Goal: Task Accomplishment & Management: Manage account settings

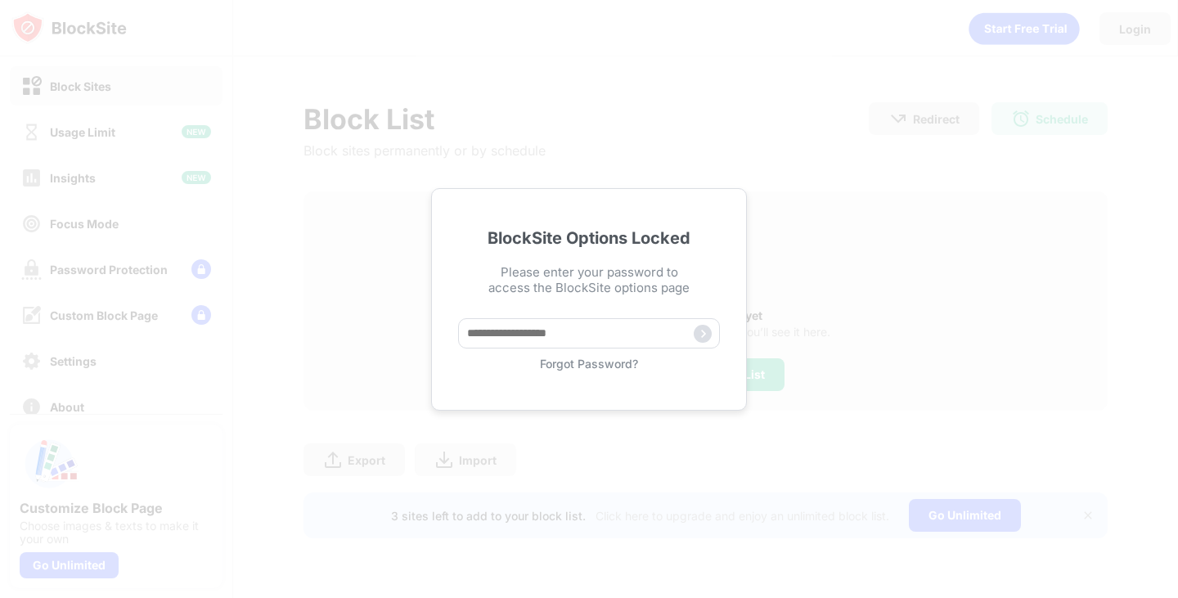
drag, startPoint x: 576, startPoint y: 330, endPoint x: 401, endPoint y: 264, distance: 186.8
click at [401, 264] on div "BlockSite Options Locked Please enter your password to access the BlockSite opt…" at bounding box center [589, 299] width 1178 height 598
click at [564, 365] on div "Forgot Password?" at bounding box center [589, 364] width 262 height 14
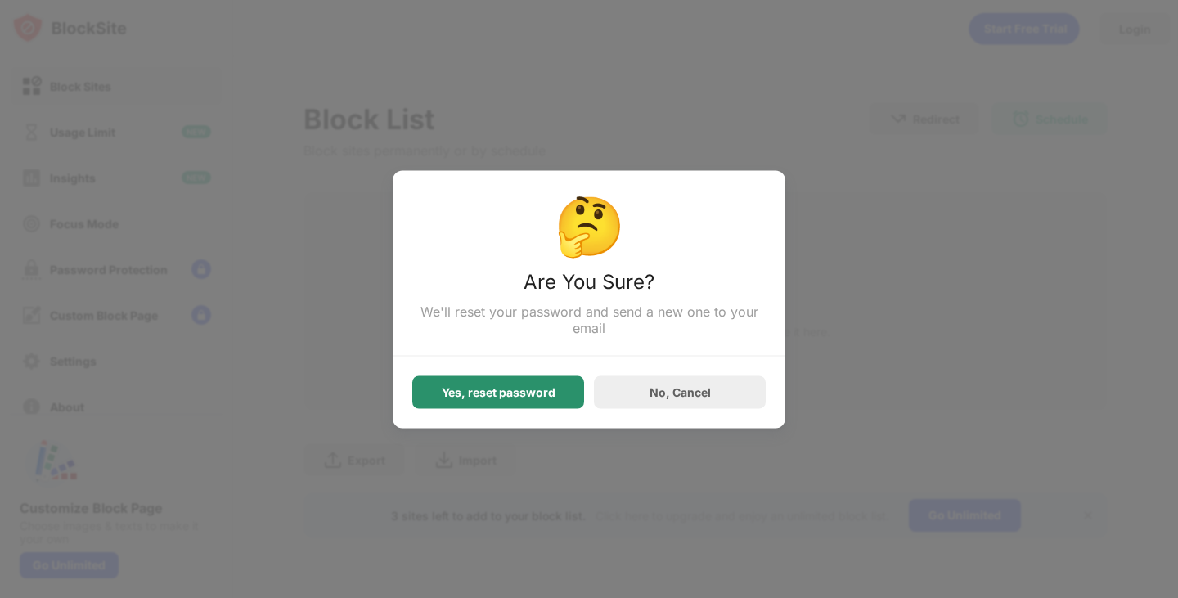
click at [489, 382] on div "Yes, reset password" at bounding box center [498, 391] width 172 height 33
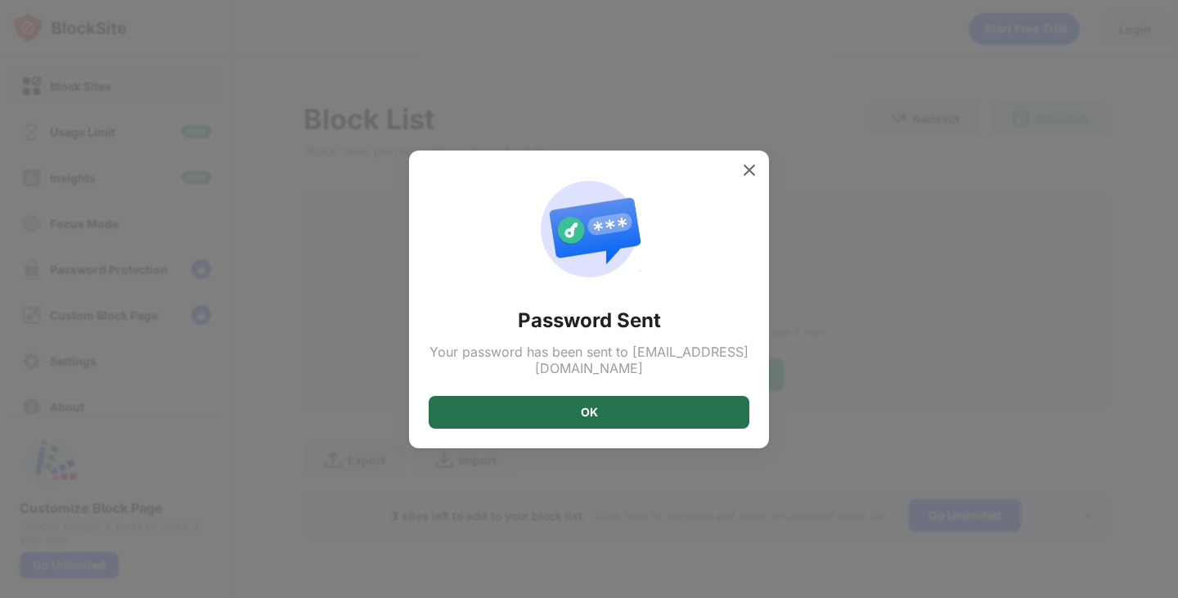
click at [598, 400] on div "OK" at bounding box center [589, 412] width 321 height 33
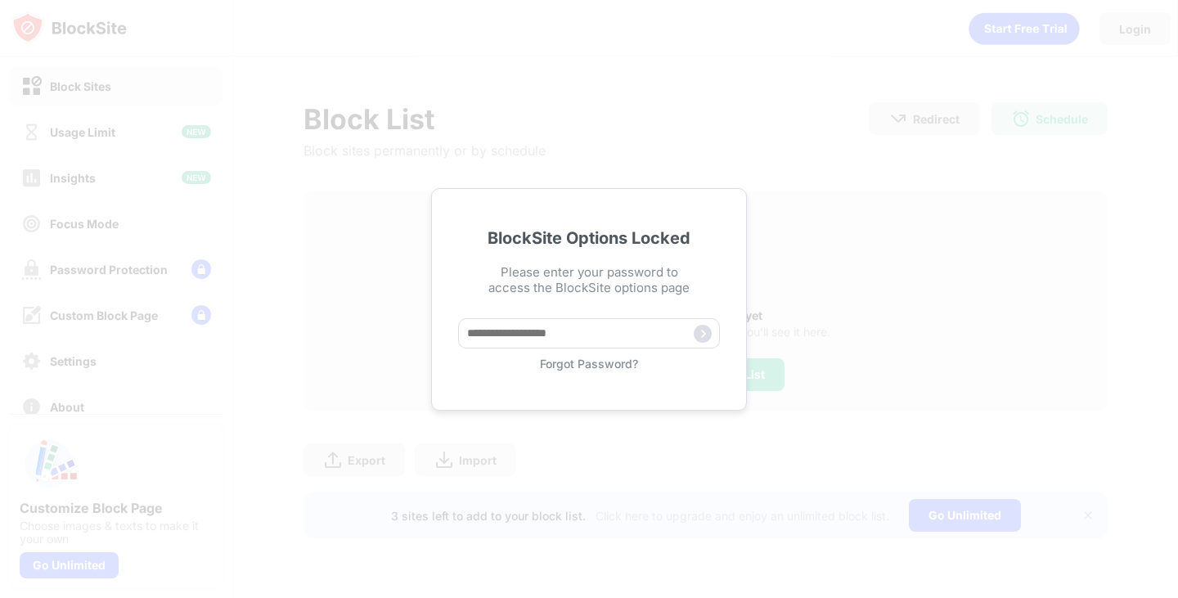
drag, startPoint x: 907, startPoint y: 13, endPoint x: 885, endPoint y: 98, distance: 87.9
click at [855, 116] on div "BlockSite Options Locked Please enter your password to access the BlockSite opt…" at bounding box center [589, 299] width 1178 height 598
click at [554, 323] on input "text" at bounding box center [589, 333] width 262 height 30
paste input "*****"
type input "*****"
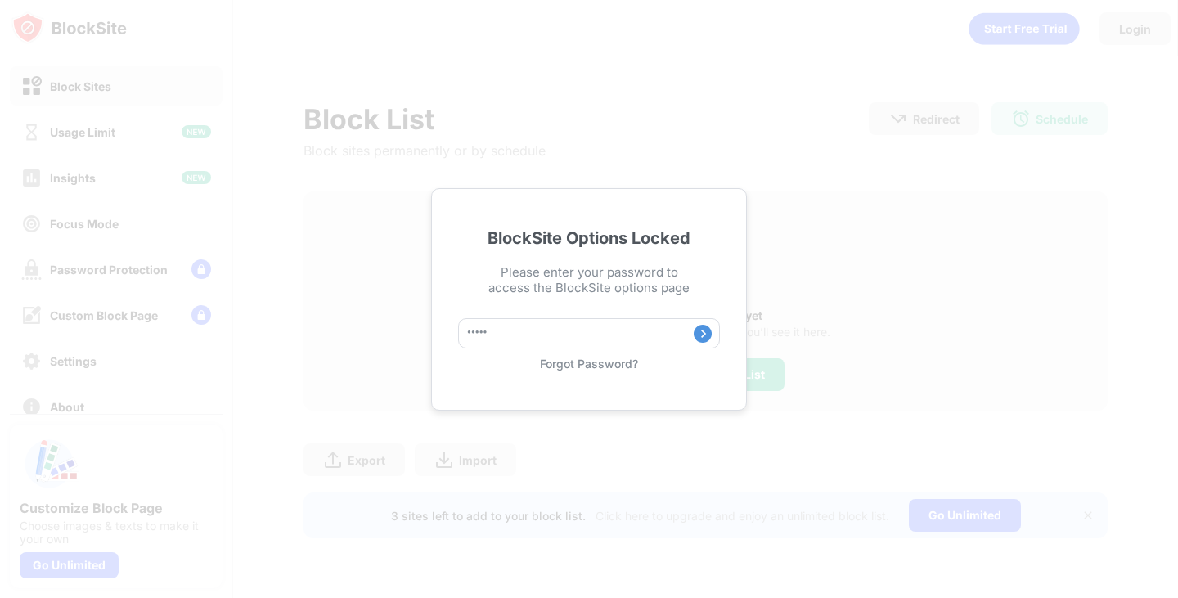
click at [612, 365] on div "Forgot Password?" at bounding box center [589, 364] width 262 height 14
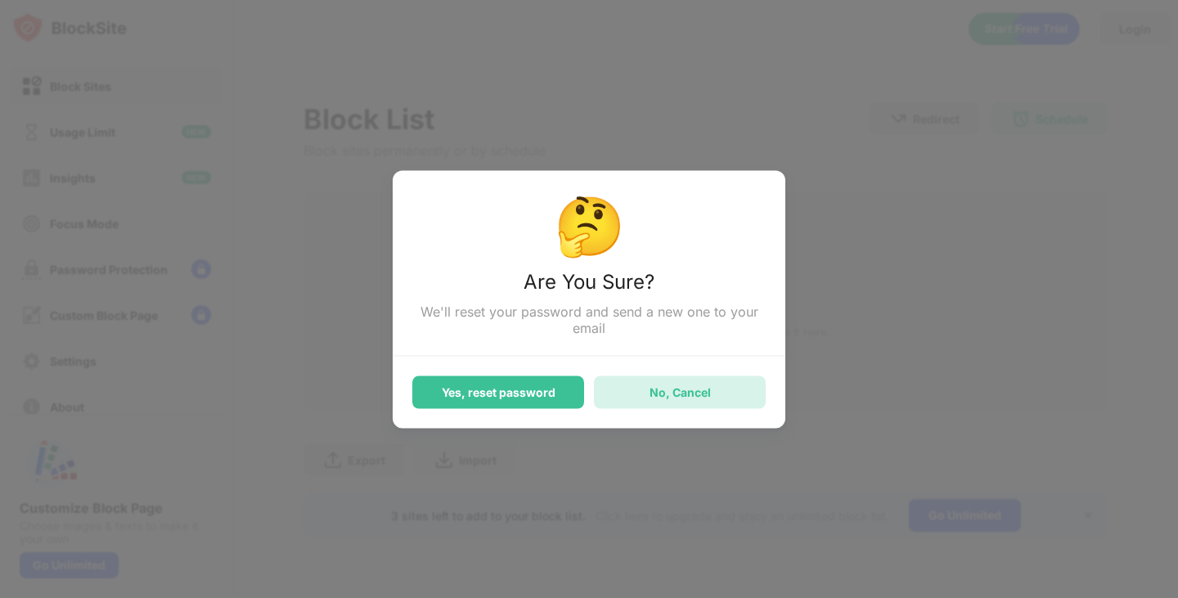
click at [662, 379] on div "No, Cancel" at bounding box center [680, 391] width 172 height 33
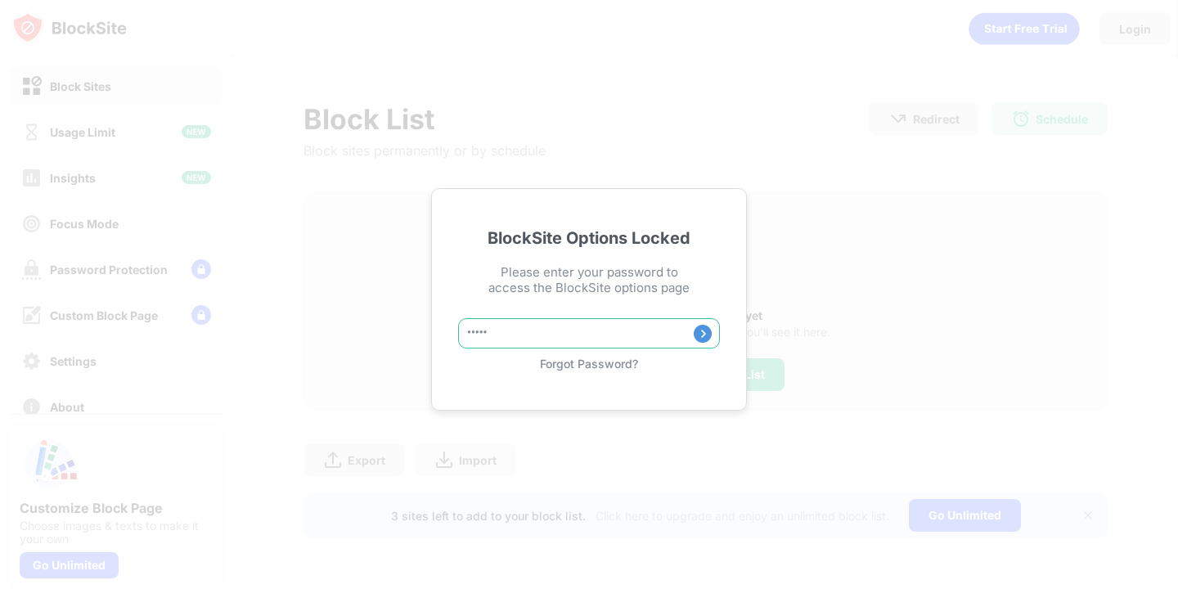
drag, startPoint x: 536, startPoint y: 328, endPoint x: 417, endPoint y: 319, distance: 119.7
click at [419, 322] on div "BlockSite Options Locked Please enter your password to access the BlockSite opt…" at bounding box center [589, 299] width 1178 height 598
paste input "*****"
type input "*****"
click at [702, 334] on img at bounding box center [702, 334] width 18 height 18
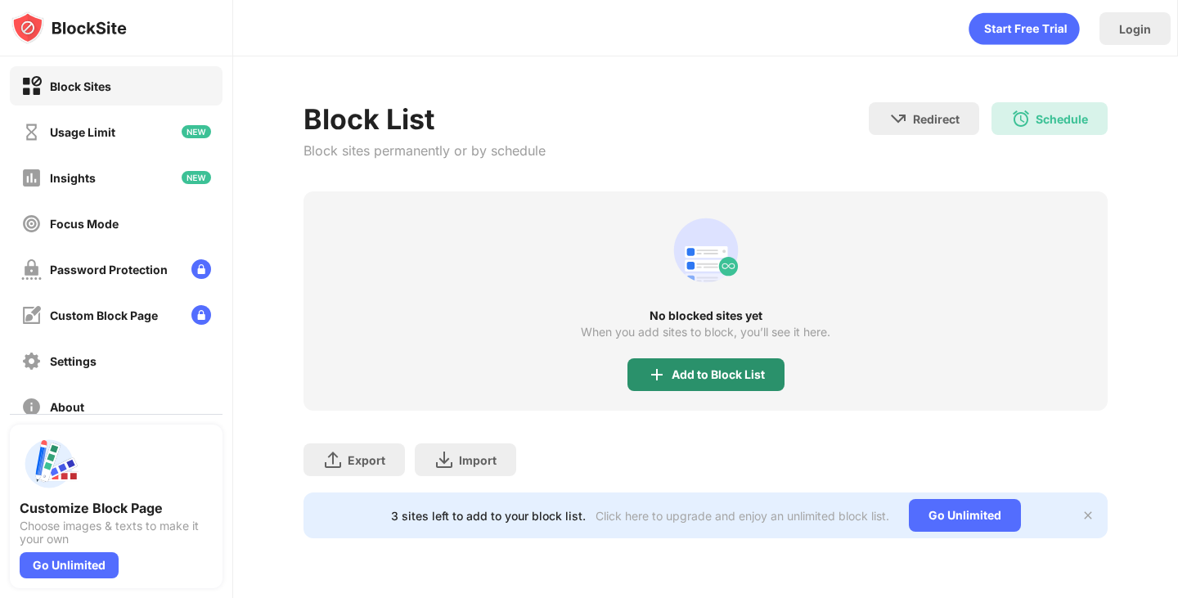
click at [716, 364] on div "Add to Block List" at bounding box center [705, 374] width 157 height 33
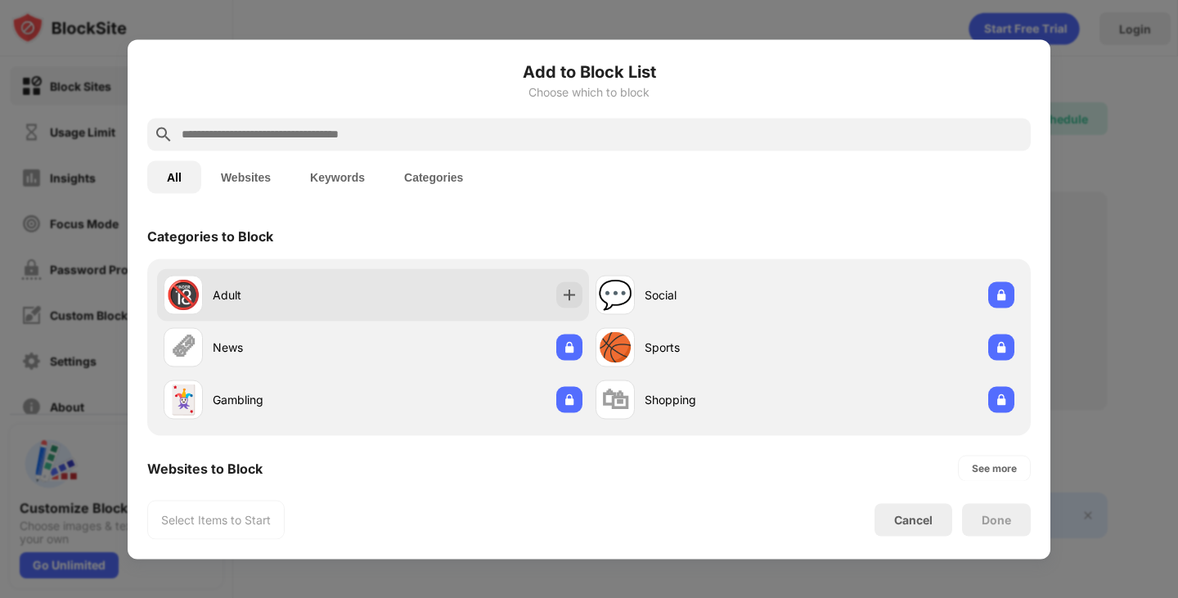
click at [373, 303] on div "🔞 Adult" at bounding box center [373, 294] width 432 height 52
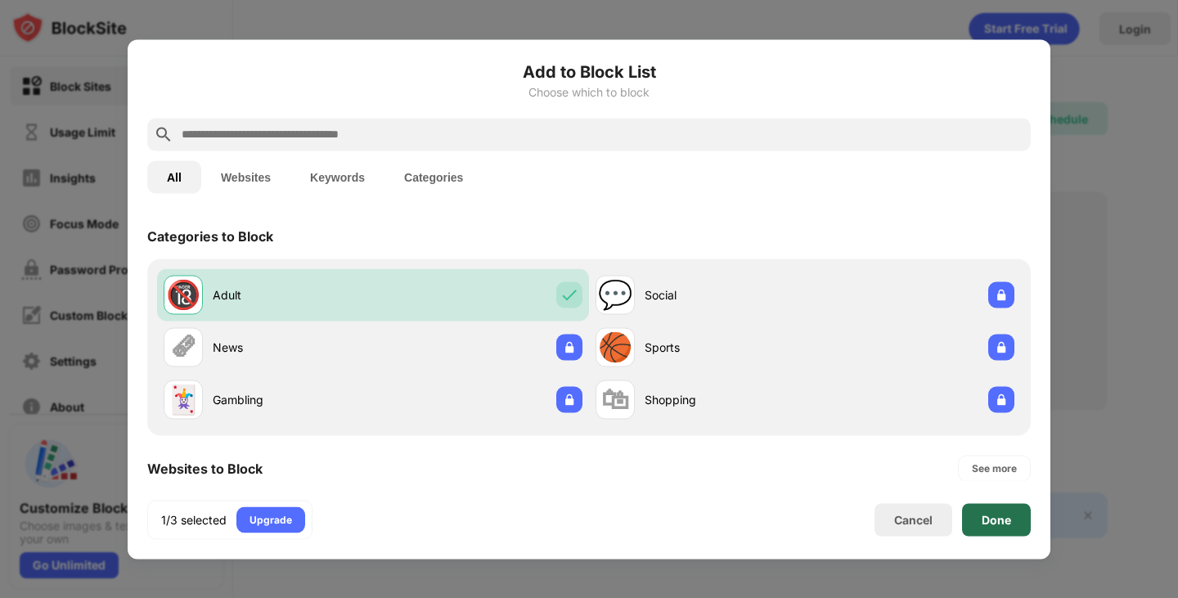
click at [988, 514] on div "Done" at bounding box center [995, 519] width 29 height 13
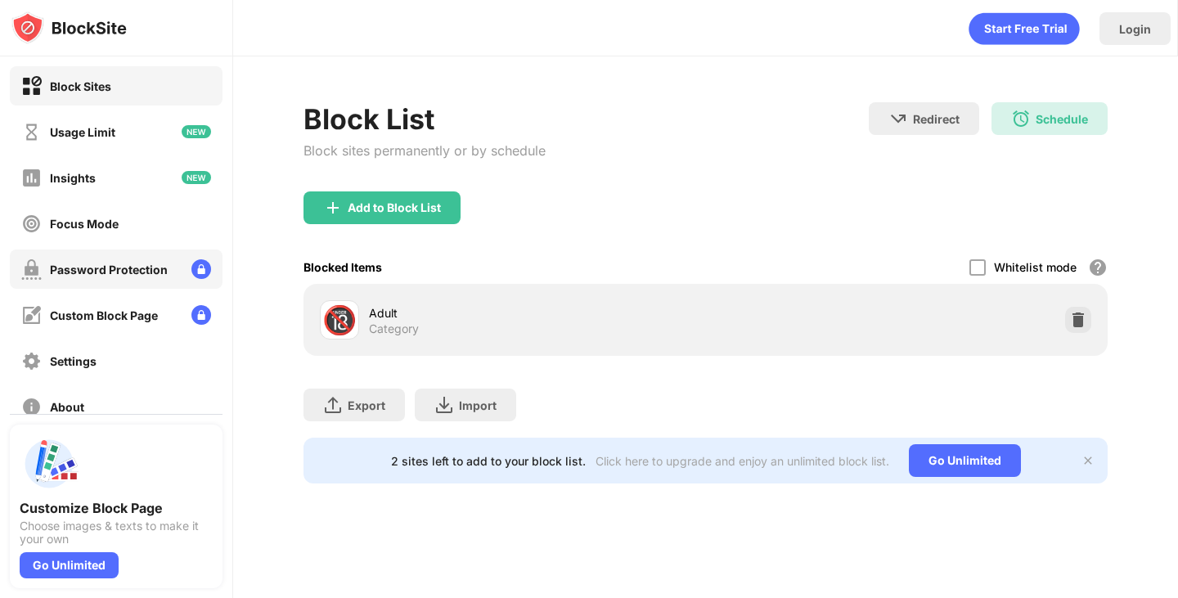
click at [131, 281] on div "Password Protection" at bounding box center [116, 268] width 213 height 39
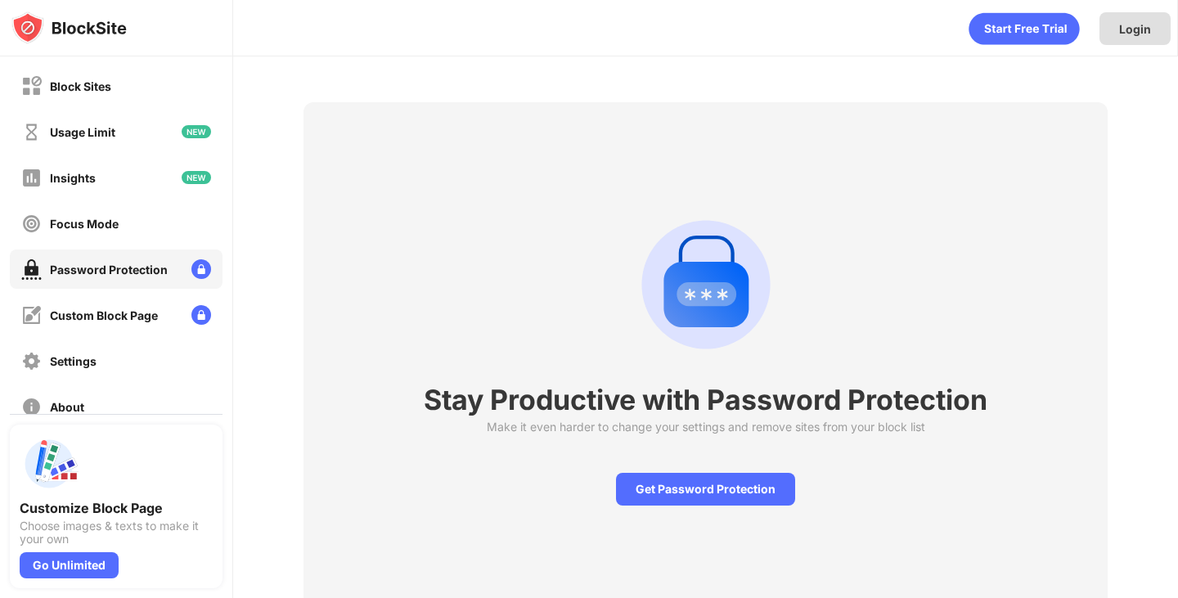
click at [1136, 33] on div "Login" at bounding box center [1135, 29] width 32 height 14
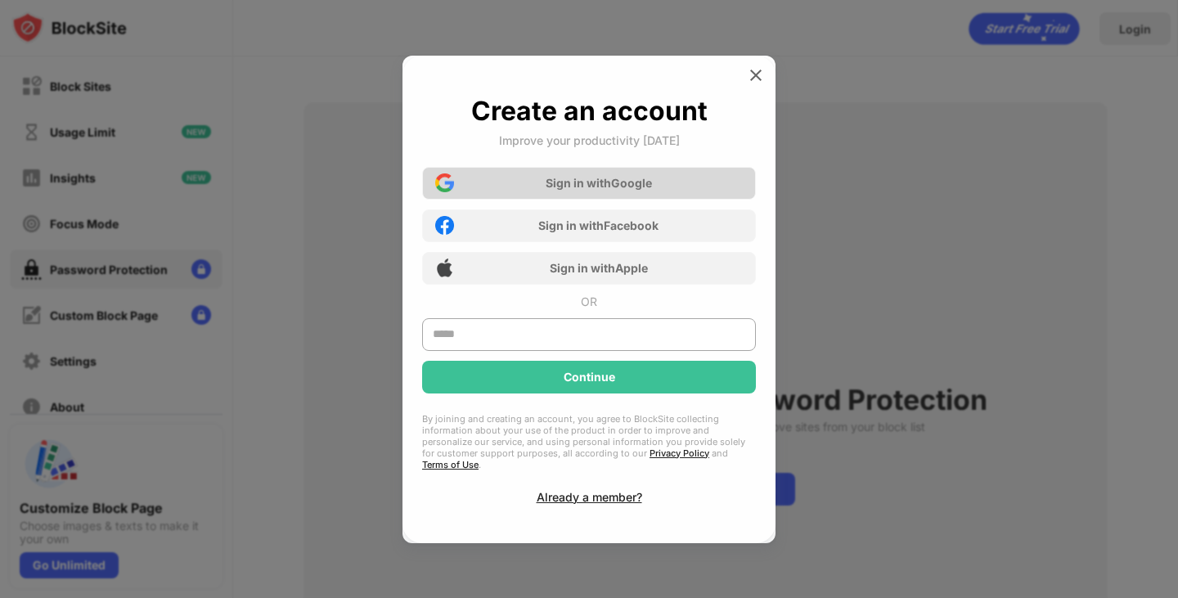
click at [608, 189] on div "Sign in with Google" at bounding box center [598, 183] width 106 height 14
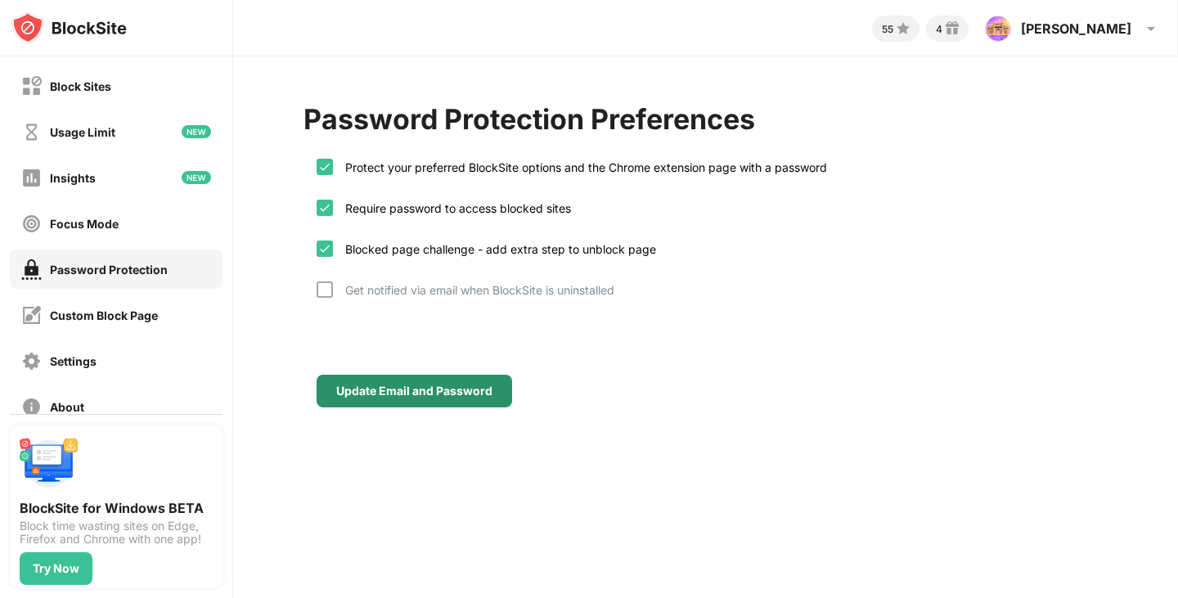
click at [393, 390] on div "Update Email and Password" at bounding box center [414, 390] width 156 height 13
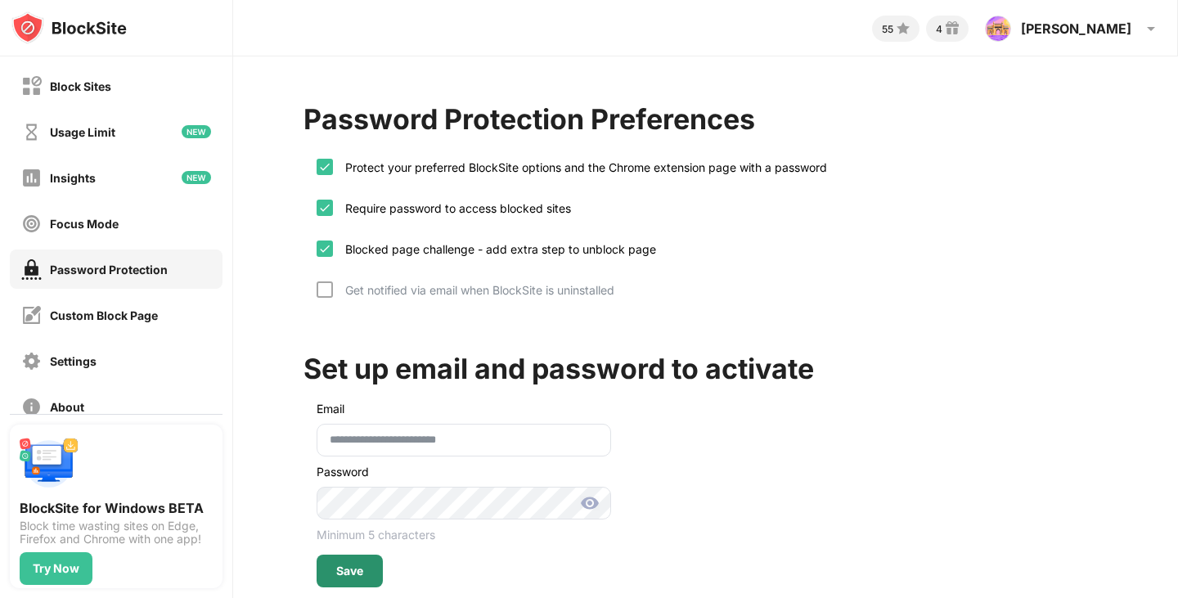
click at [345, 573] on div "Save" at bounding box center [349, 570] width 27 height 13
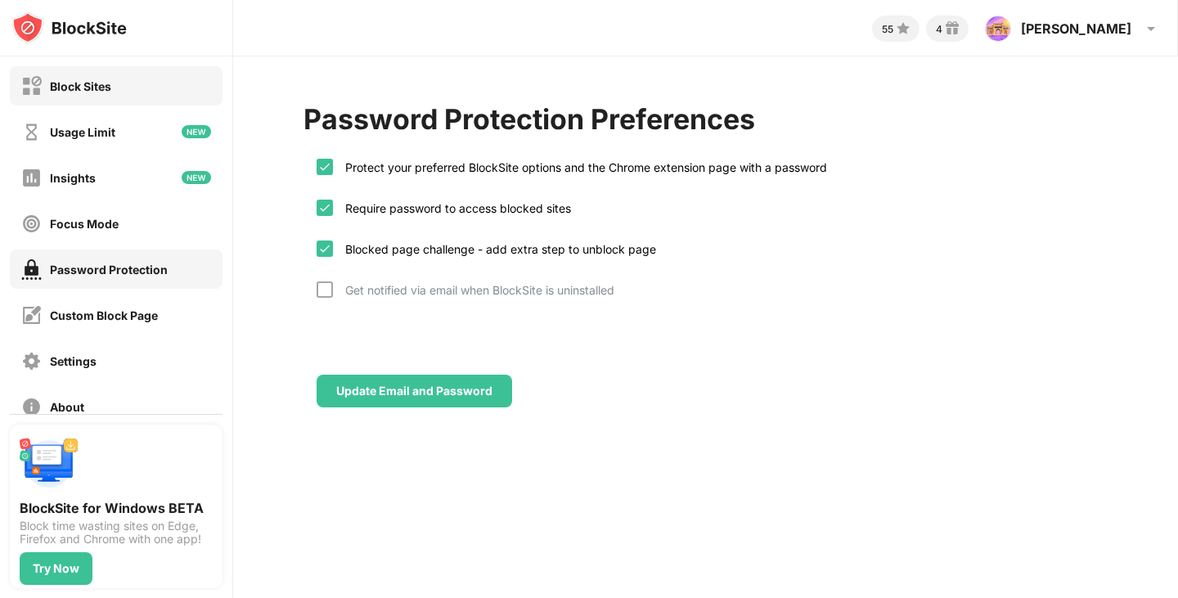
click at [101, 95] on div "Block Sites" at bounding box center [66, 86] width 90 height 20
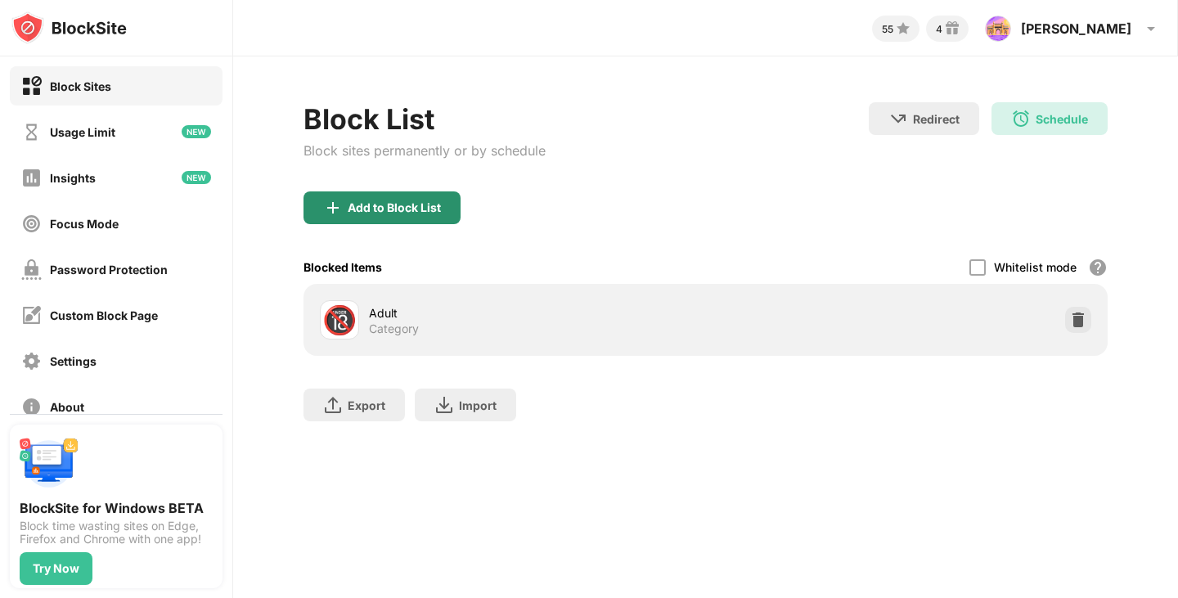
click at [406, 204] on div "Add to Block List" at bounding box center [394, 207] width 93 height 13
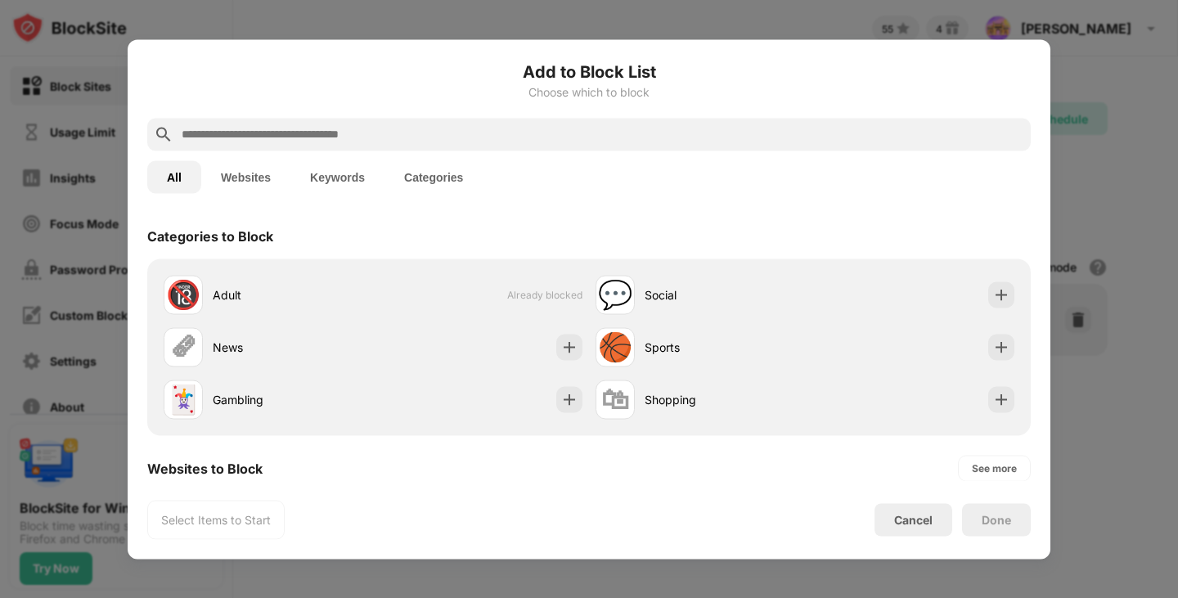
paste input "**********"
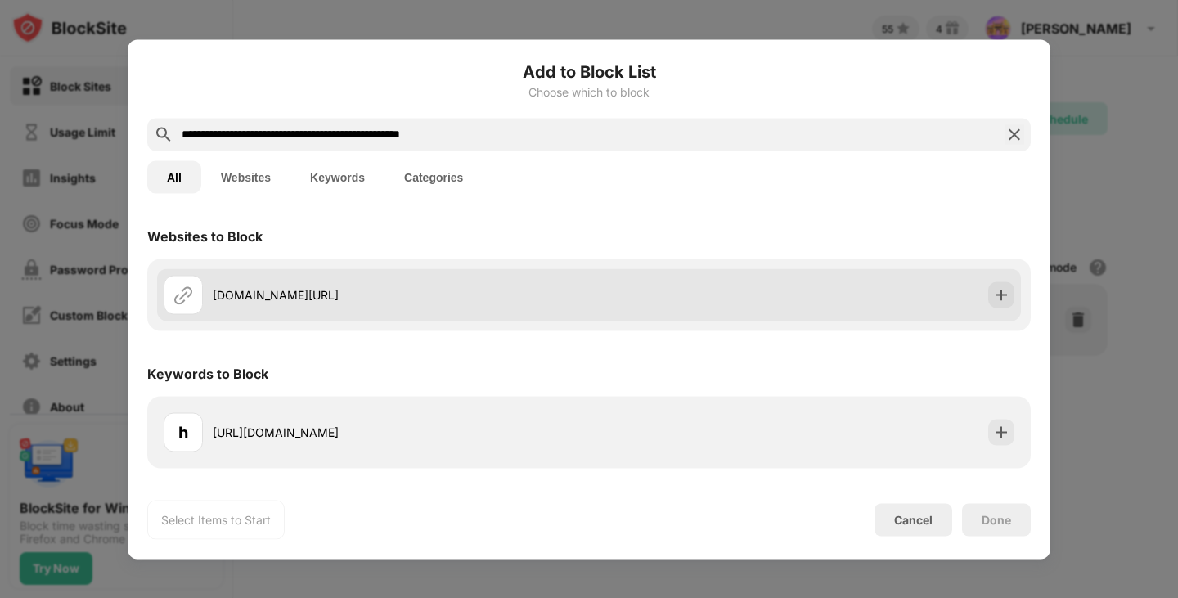
type input "**********"
click at [372, 303] on div "user.blocksite.co/options/PASSWORD_PROTECTION" at bounding box center [401, 294] width 376 height 17
click at [454, 305] on div "user.blocksite.co/options/PASSWORD_PROTECTION" at bounding box center [376, 294] width 425 height 39
click at [994, 294] on img at bounding box center [1001, 294] width 16 height 16
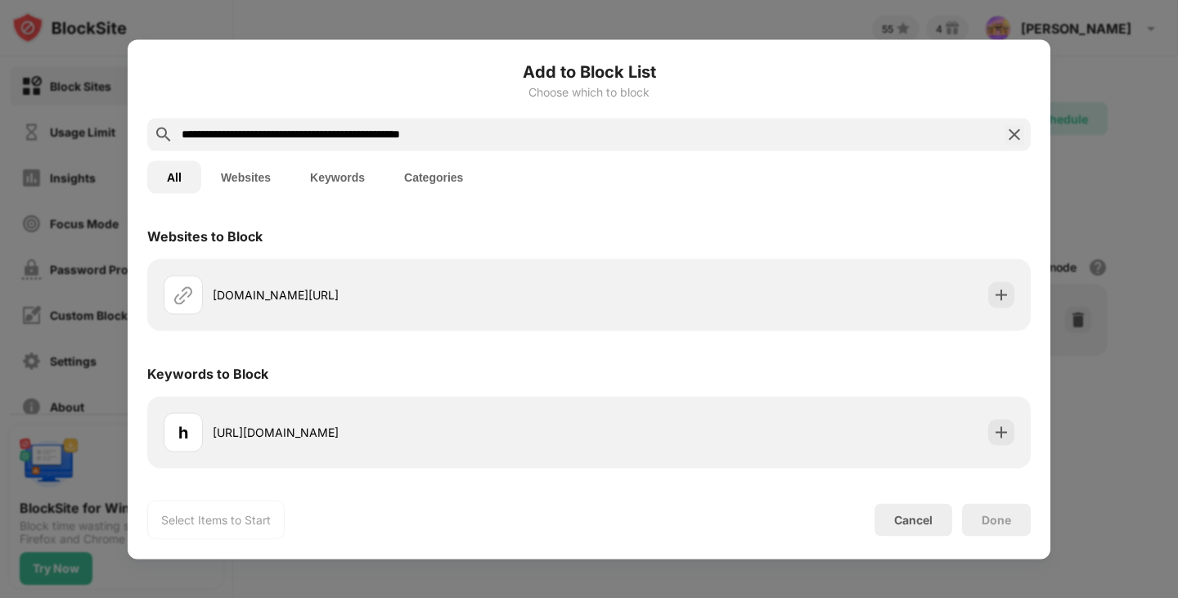
click at [997, 294] on div "Lifetime Access $149.9 One-time payment No trial — no future payments, immediat…" at bounding box center [885, 308] width 287 height 223
click at [923, 518] on div "Cancel" at bounding box center [913, 520] width 38 height 14
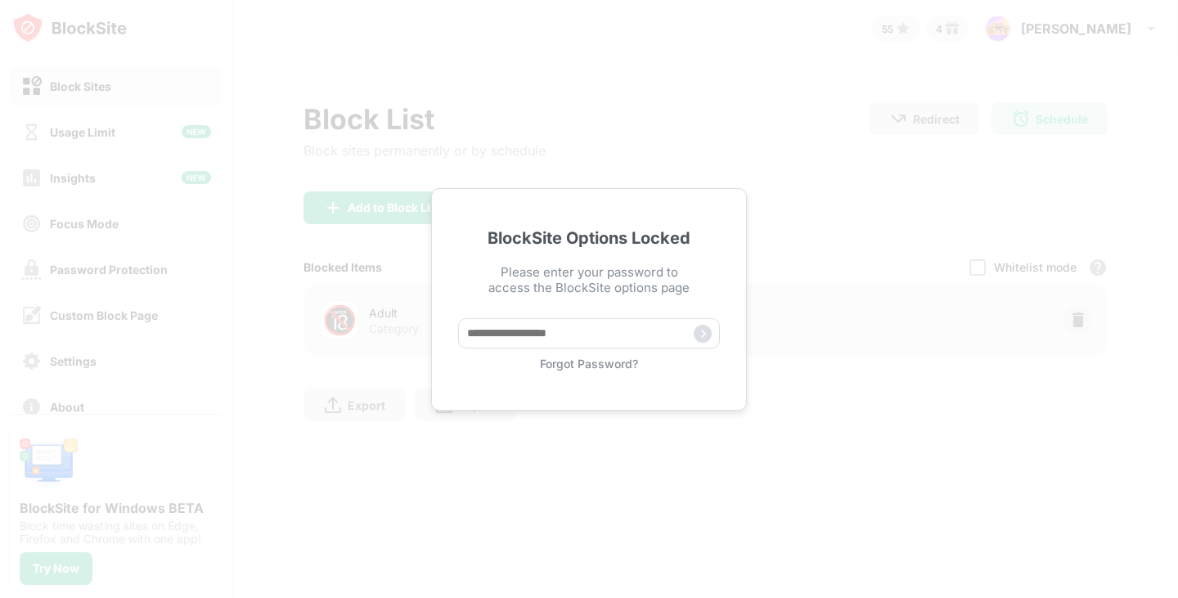
click at [578, 362] on div "Forgot Password?" at bounding box center [589, 364] width 262 height 14
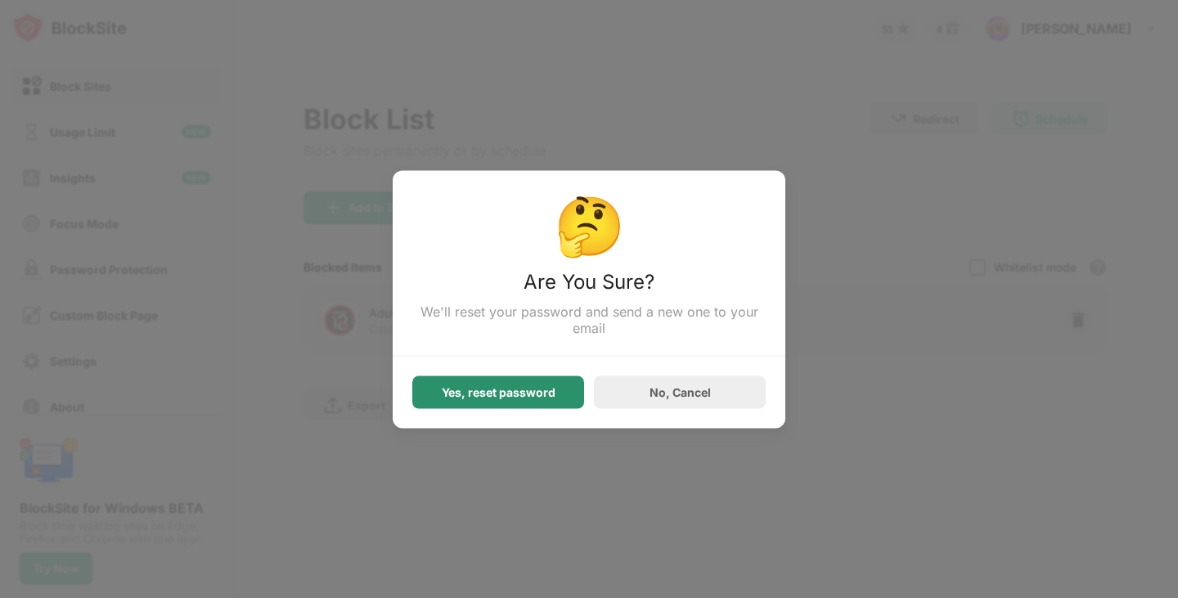
click at [526, 395] on div "Yes, reset password" at bounding box center [499, 391] width 114 height 13
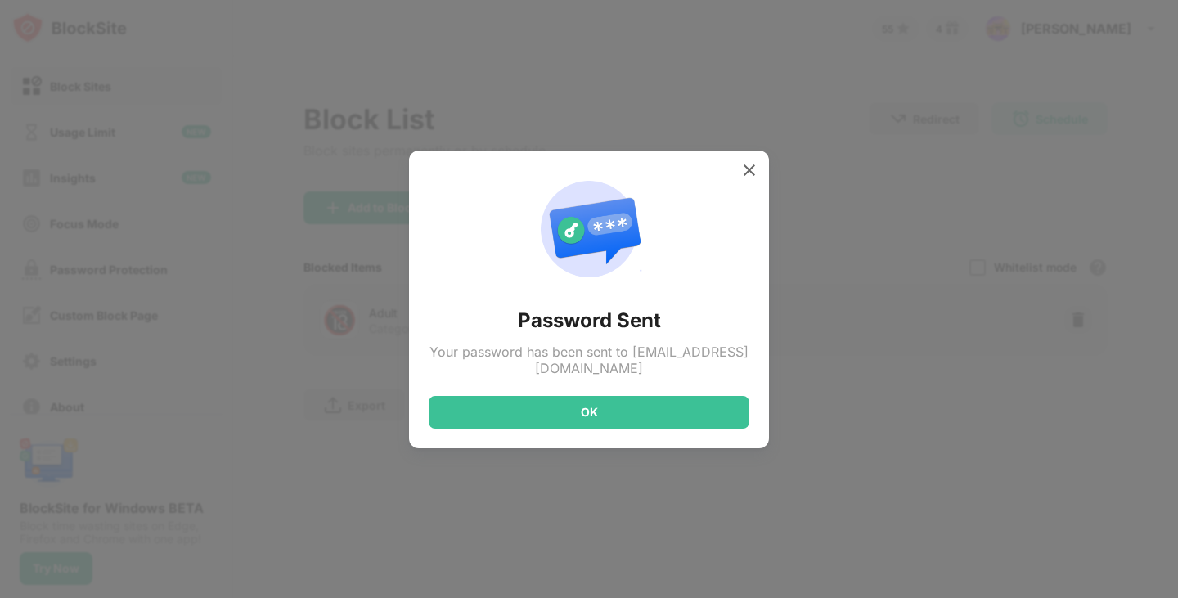
click at [596, 396] on div "OK" at bounding box center [589, 412] width 321 height 33
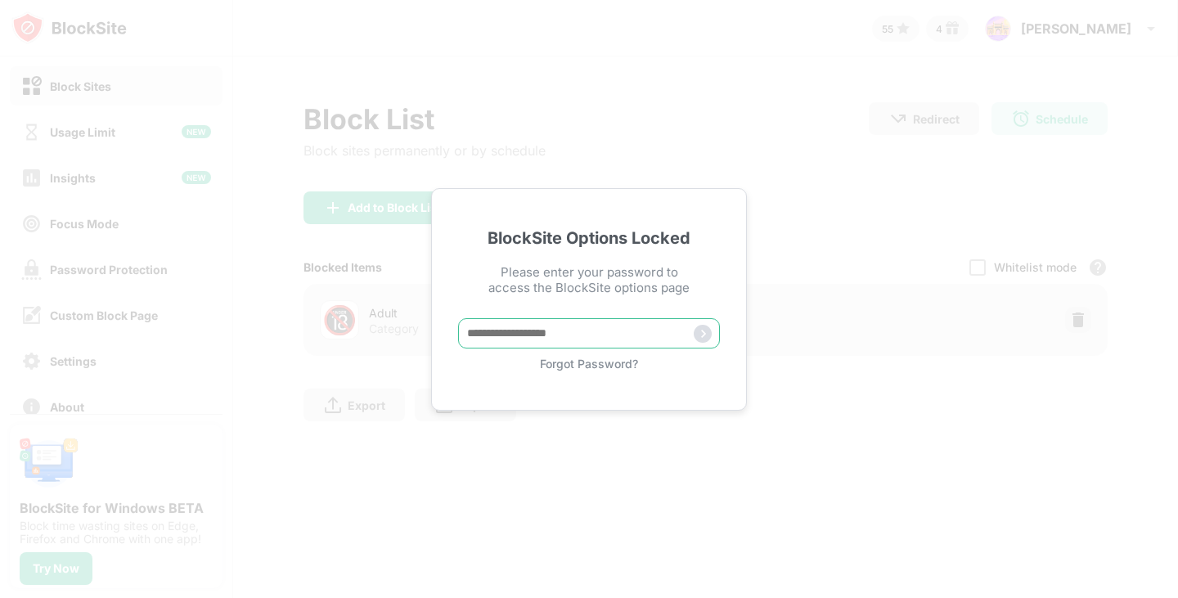
click at [506, 330] on input "text" at bounding box center [589, 333] width 262 height 30
paste input "*****"
type input "*****"
click at [704, 328] on img at bounding box center [702, 334] width 18 height 18
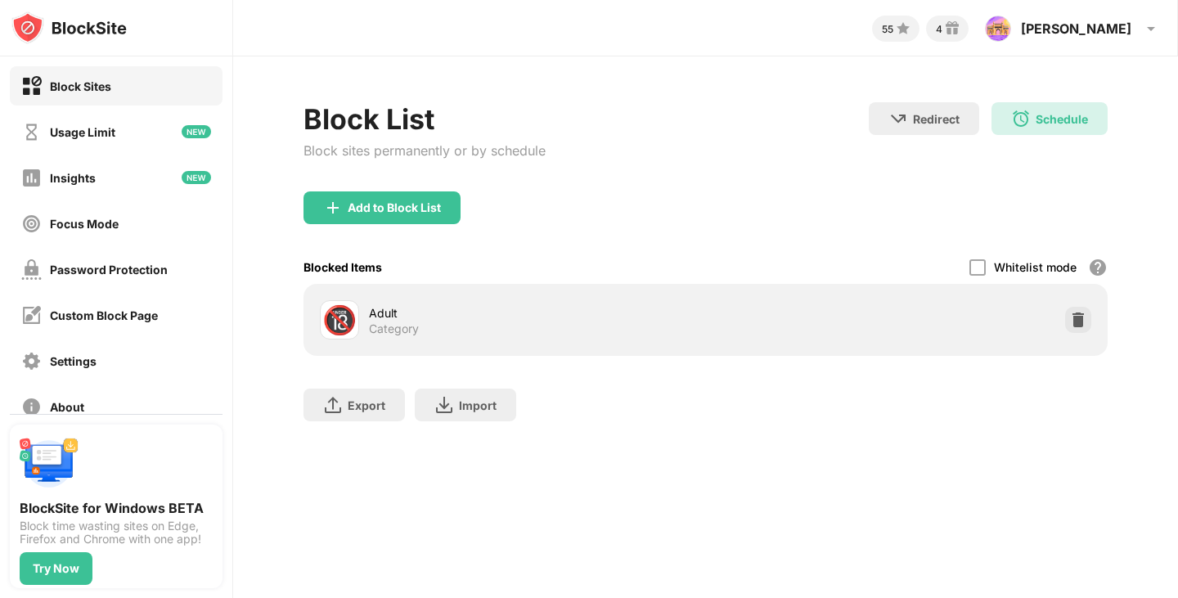
click at [595, 312] on div "Adult" at bounding box center [537, 312] width 336 height 17
click at [1058, 105] on div "Schedule 00:00 to 23:55 Every Day" at bounding box center [1049, 118] width 116 height 33
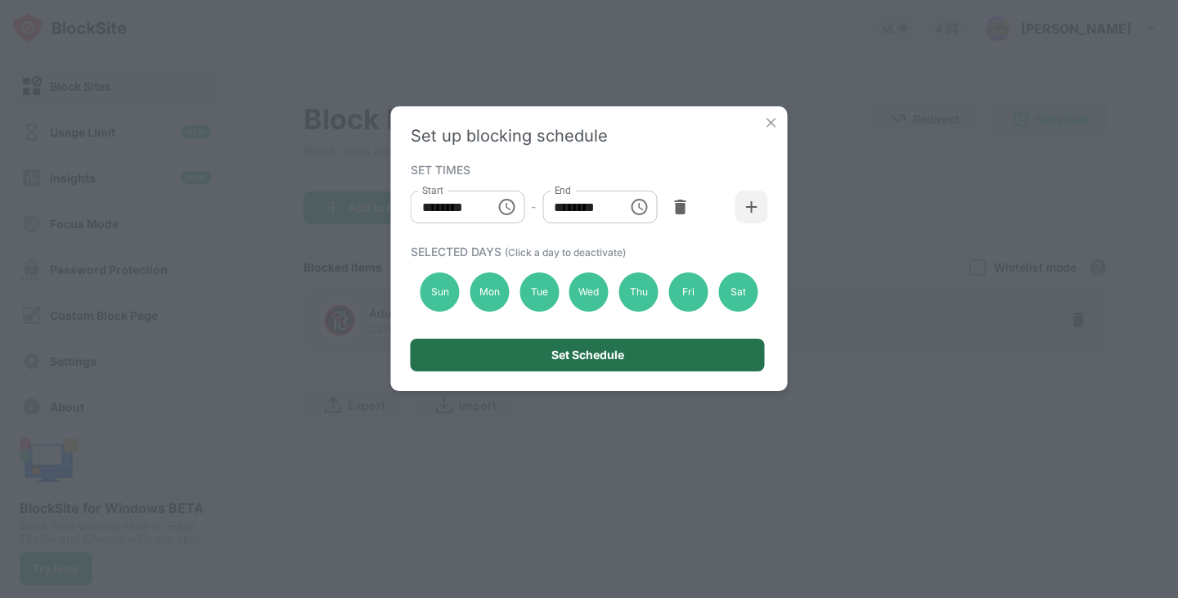
click at [622, 357] on div "Set Schedule" at bounding box center [587, 354] width 73 height 13
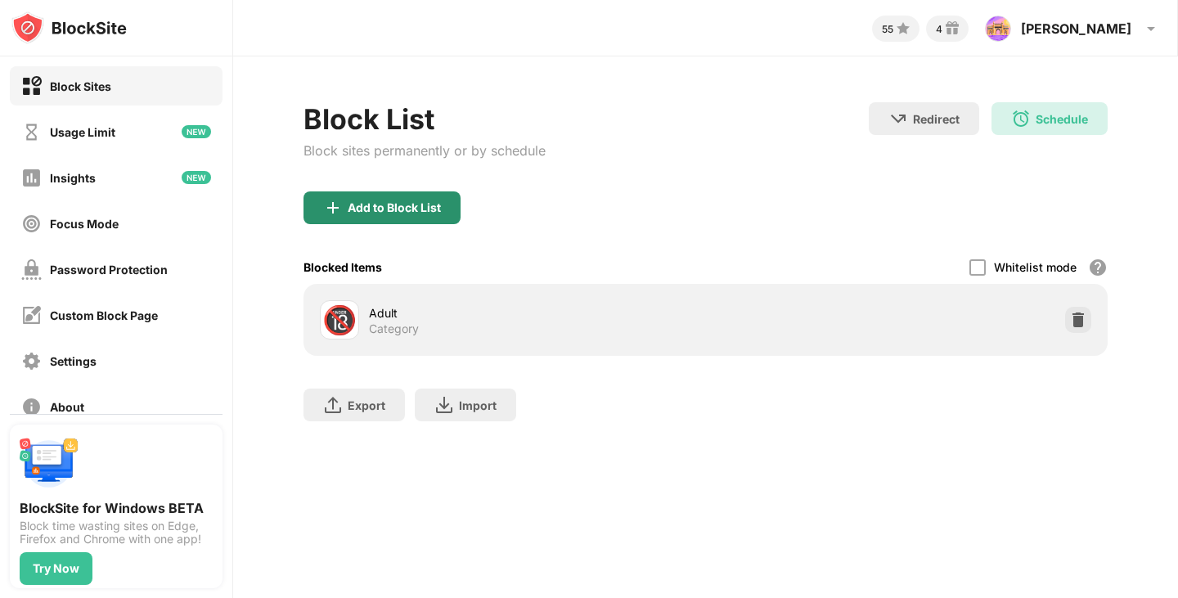
click at [380, 207] on div "Add to Block List" at bounding box center [394, 207] width 93 height 13
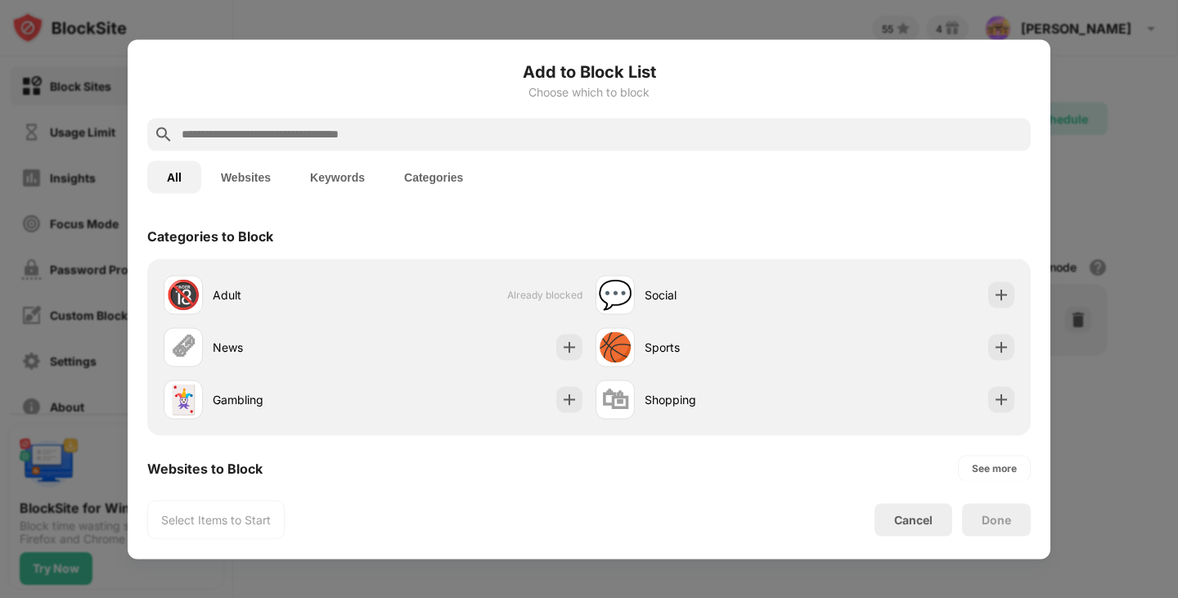
click at [236, 173] on button "Websites" at bounding box center [245, 176] width 89 height 33
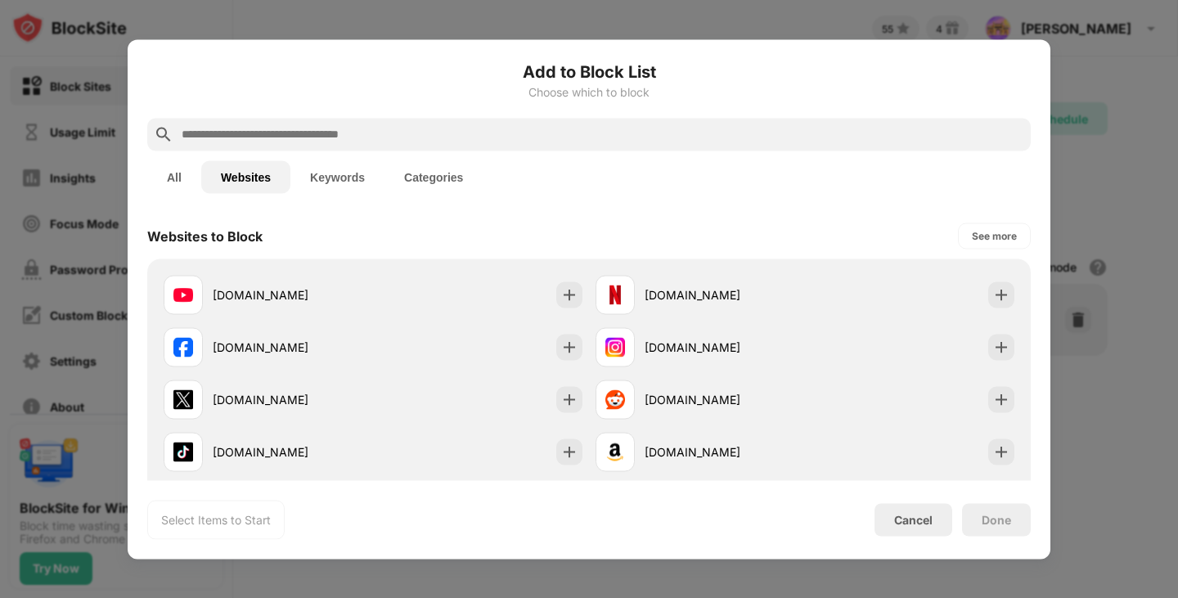
click at [273, 124] on input "text" at bounding box center [602, 134] width 844 height 20
paste input "**********"
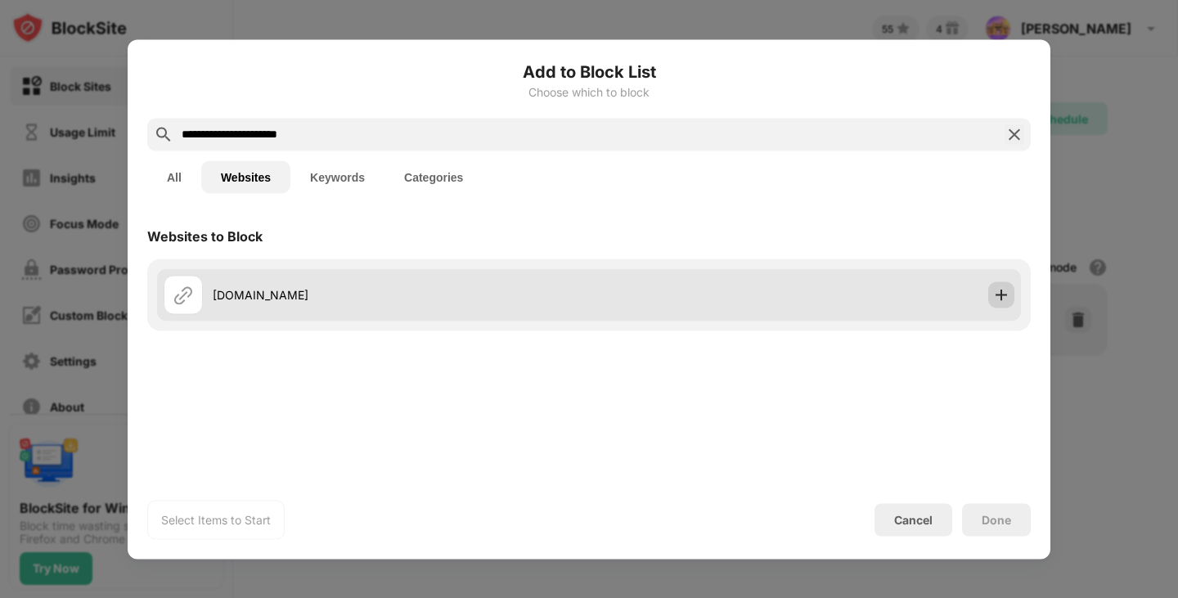
type input "**********"
click at [995, 286] on img at bounding box center [1001, 294] width 16 height 16
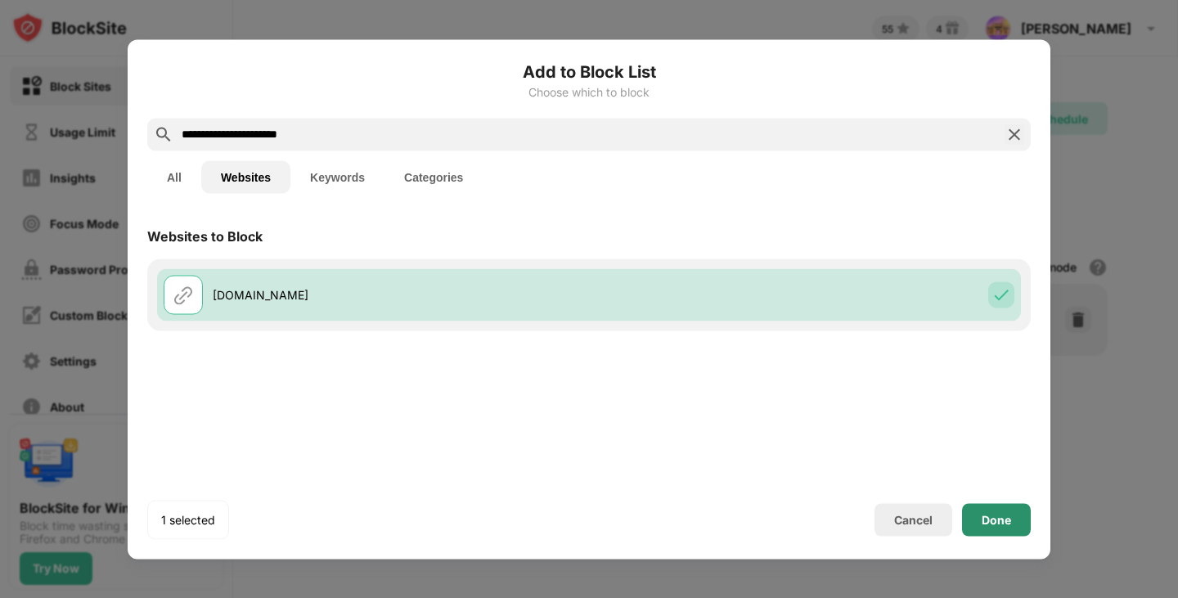
click at [987, 520] on div "Done" at bounding box center [995, 519] width 29 height 13
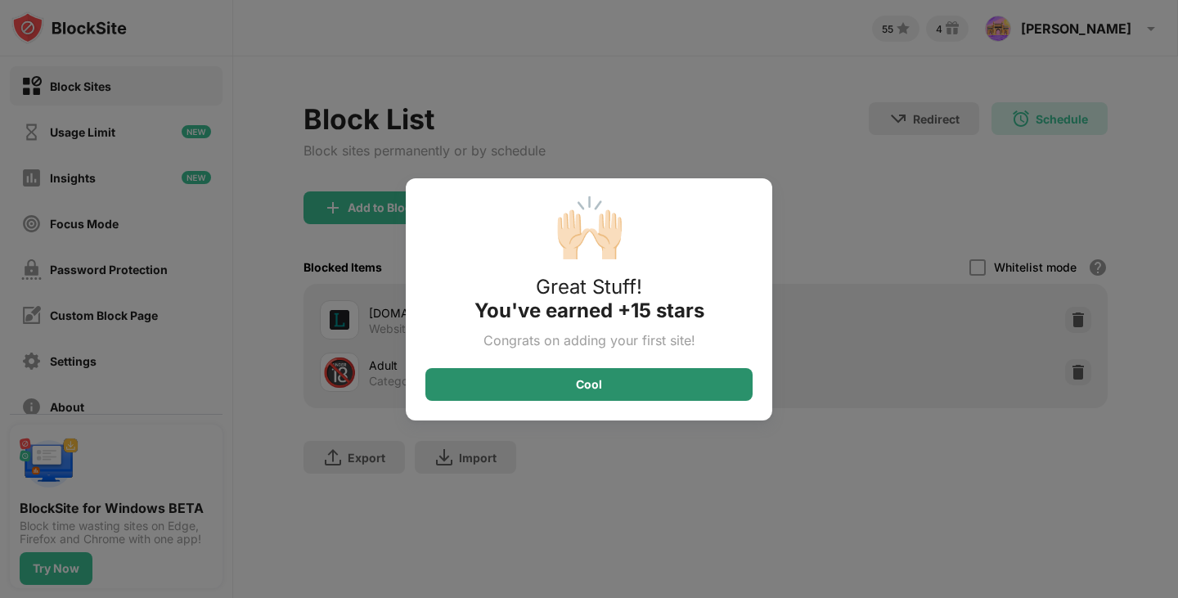
click at [655, 375] on div "Cool" at bounding box center [588, 384] width 327 height 33
